Goal: Task Accomplishment & Management: Manage account settings

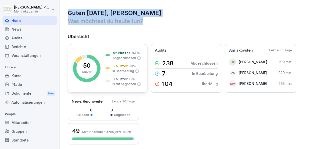
click at [123, 78] on p "3 Nutzer" at bounding box center [120, 78] width 15 height 5
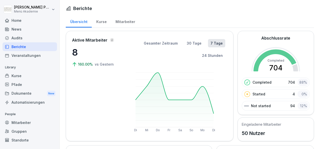
click at [251, 104] on p "Not started" at bounding box center [261, 105] width 20 height 5
click at [260, 105] on p "Not started" at bounding box center [261, 105] width 20 height 5
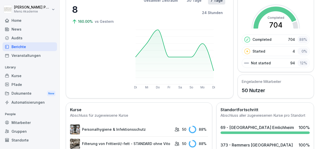
scroll to position [44, 0]
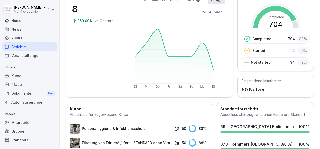
click at [291, 60] on p "94" at bounding box center [293, 62] width 5 height 5
drag, startPoint x: 288, startPoint y: 60, endPoint x: 259, endPoint y: 62, distance: 29.6
click at [259, 62] on div "Not started 94 12 %" at bounding box center [276, 62] width 68 height 10
click at [259, 62] on p "Not started" at bounding box center [261, 62] width 20 height 5
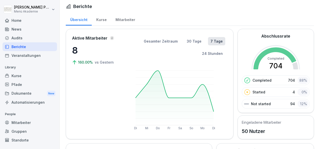
scroll to position [0, 0]
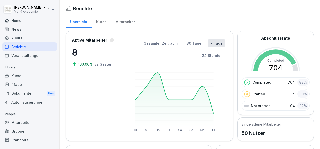
click at [19, 19] on div "Home" at bounding box center [30, 20] width 55 height 9
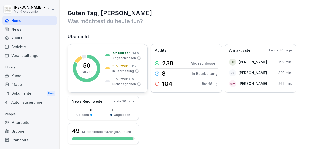
click at [117, 79] on p "3 Nutzer" at bounding box center [120, 78] width 15 height 5
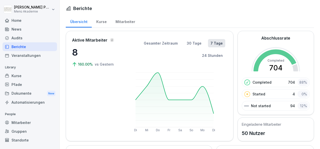
click at [130, 19] on div "Mitarbeiter" at bounding box center [125, 21] width 29 height 13
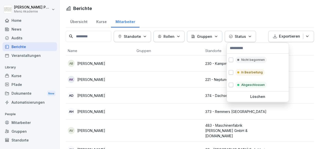
click at [251, 37] on icon "button" at bounding box center [250, 37] width 4 height 4
click at [251, 59] on p "Nicht begonnen" at bounding box center [254, 60] width 24 height 5
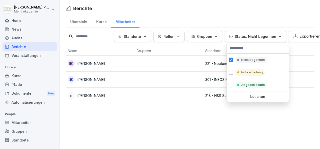
click at [206, 124] on html "Sandra Pätow Menü Akademie Home News Audits Berichte Veranstaltungen Library Ku…" at bounding box center [160, 74] width 320 height 149
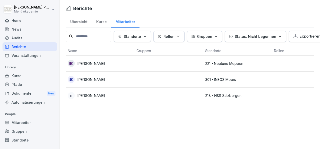
click at [94, 78] on p "Sylvia Kindermann" at bounding box center [91, 79] width 28 height 5
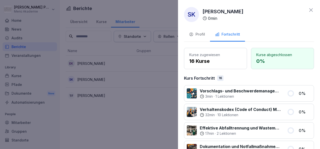
click at [310, 9] on icon at bounding box center [312, 10] width 4 height 4
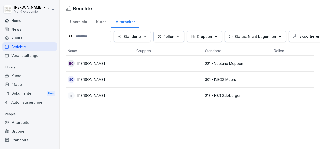
click at [105, 93] on p "Torsten Fehrmann" at bounding box center [91, 95] width 28 height 5
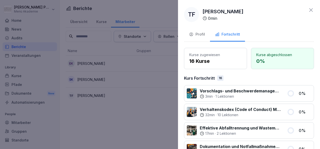
click at [308, 10] on icon at bounding box center [311, 10] width 6 height 6
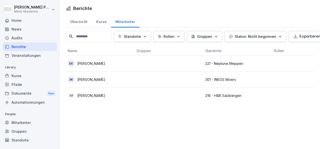
click at [100, 96] on p "Torsten Fehrmann" at bounding box center [91, 95] width 28 height 5
click at [96, 63] on div at bounding box center [160, 74] width 320 height 149
click at [96, 63] on p "Elisabeth Kötting" at bounding box center [91, 63] width 28 height 5
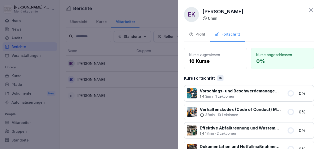
click at [308, 12] on icon at bounding box center [311, 10] width 6 height 6
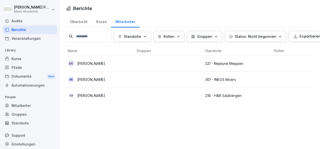
scroll to position [20, 0]
